Goal: Obtain resource: Download file/media

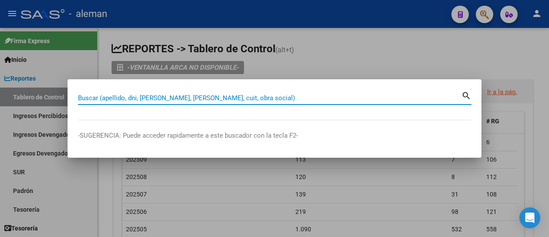
paste input "38744529"
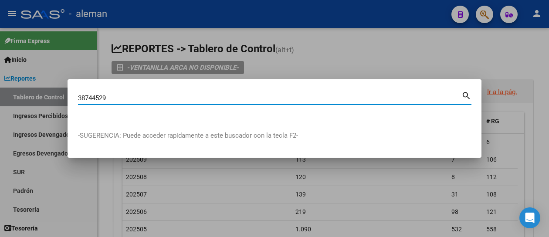
type input "38744529"
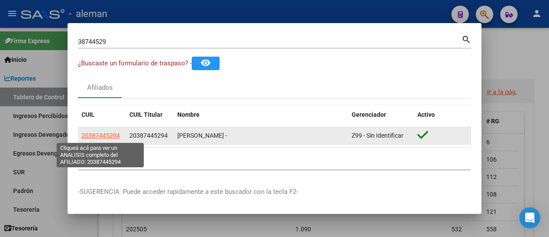
click at [106, 135] on span "20387445294" at bounding box center [101, 135] width 38 height 7
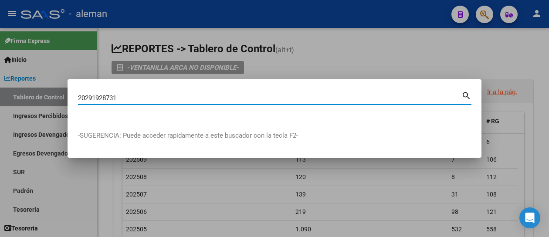
type input "20291928731"
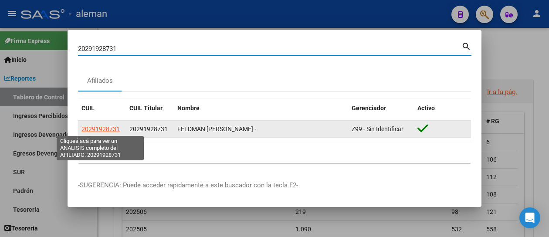
click at [115, 128] on span "20291928731" at bounding box center [101, 129] width 38 height 7
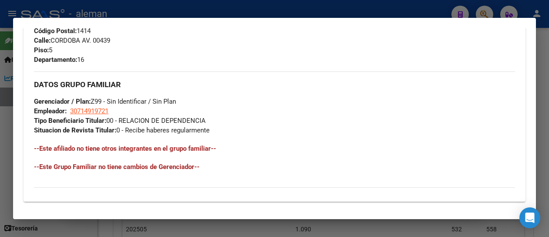
scroll to position [560, 0]
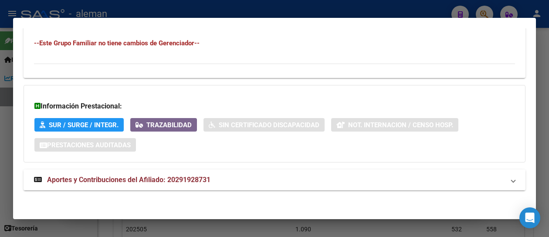
click at [130, 177] on span "Aportes y Contribuciones del Afiliado: 20291928731" at bounding box center [129, 180] width 164 height 8
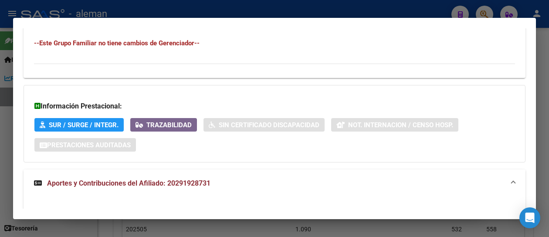
scroll to position [647, 0]
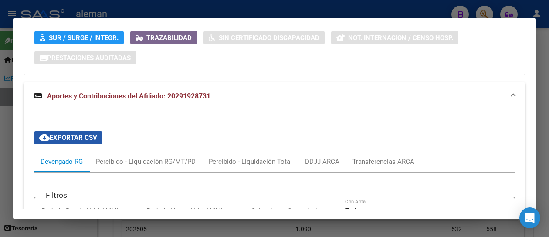
click at [95, 136] on span "cloud_download Exportar CSV" at bounding box center [68, 138] width 58 height 8
